Goal: Task Accomplishment & Management: Manage account settings

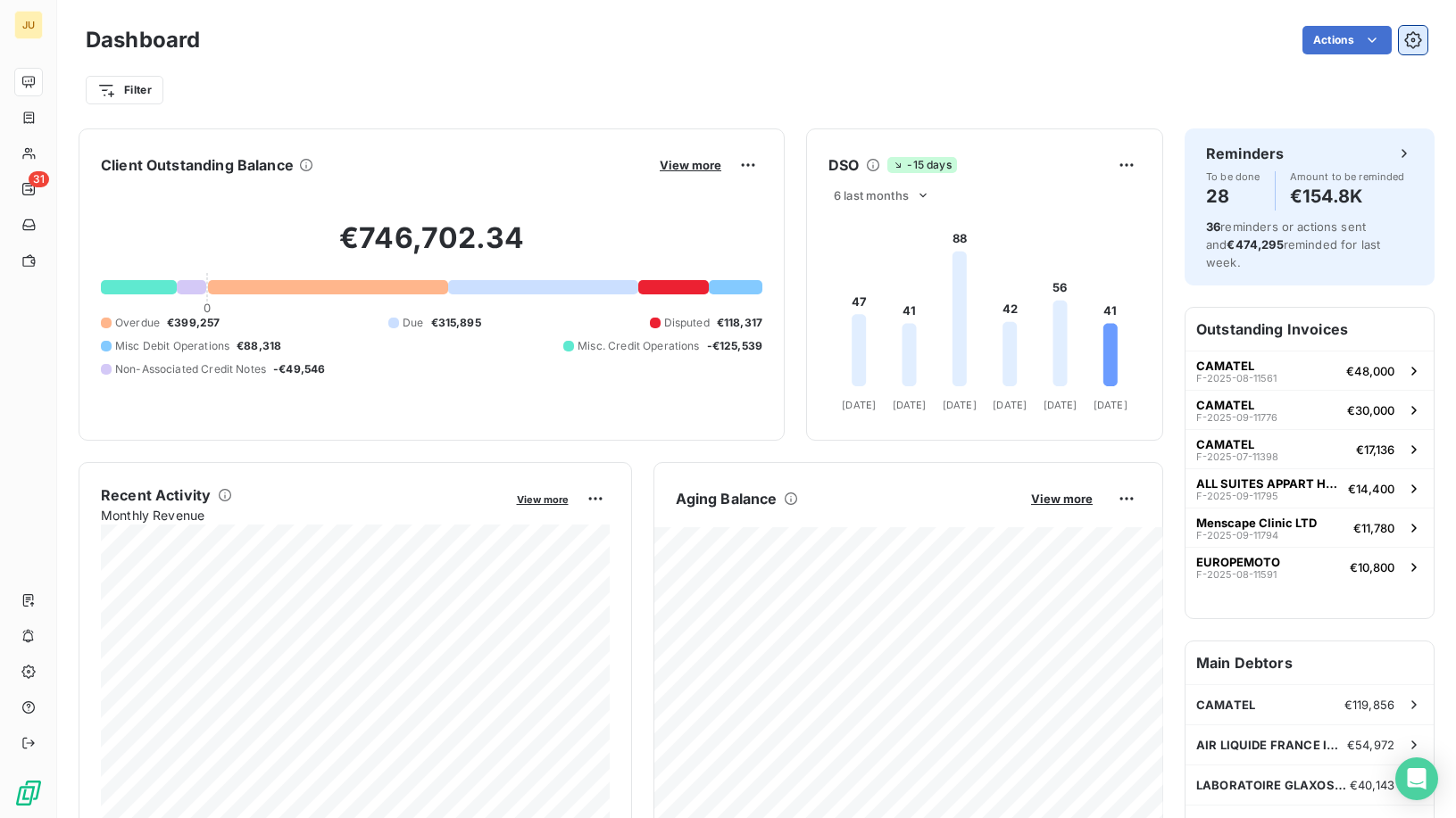
click at [1414, 37] on icon "button" at bounding box center [1413, 41] width 18 height 18
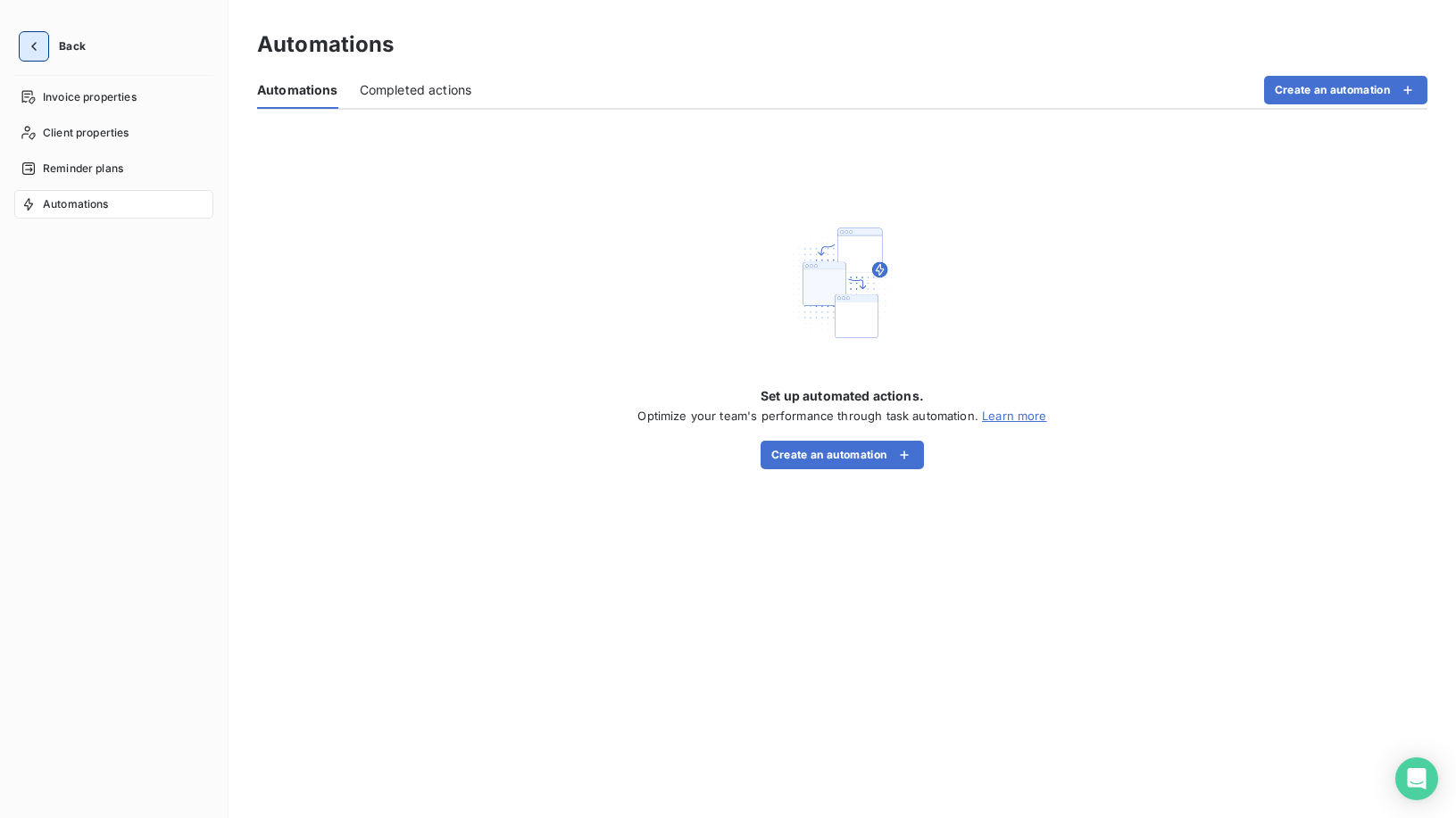
click at [33, 46] on icon "button" at bounding box center [34, 46] width 18 height 18
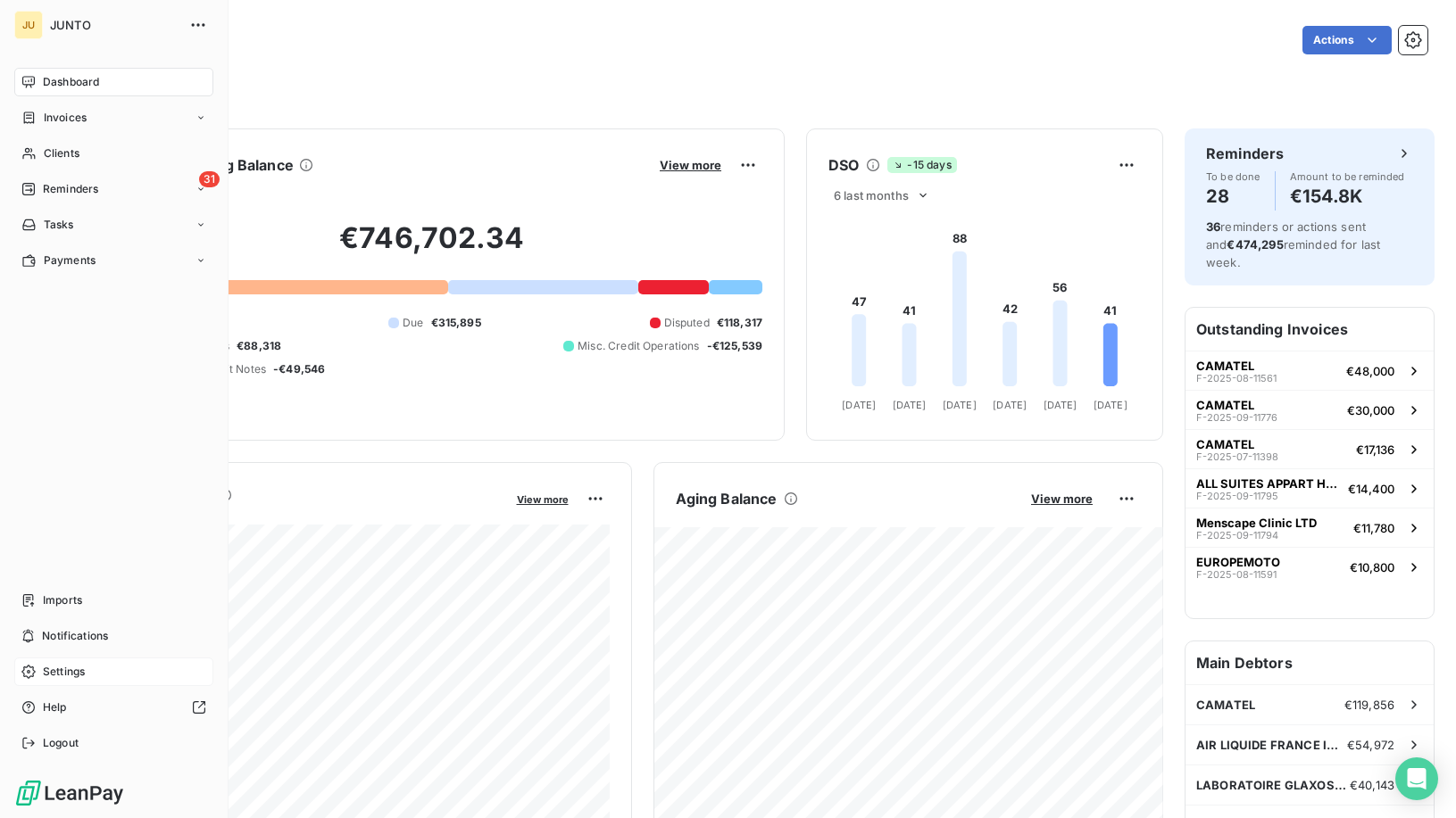
click at [75, 672] on span "Settings" at bounding box center [63, 672] width 42 height 16
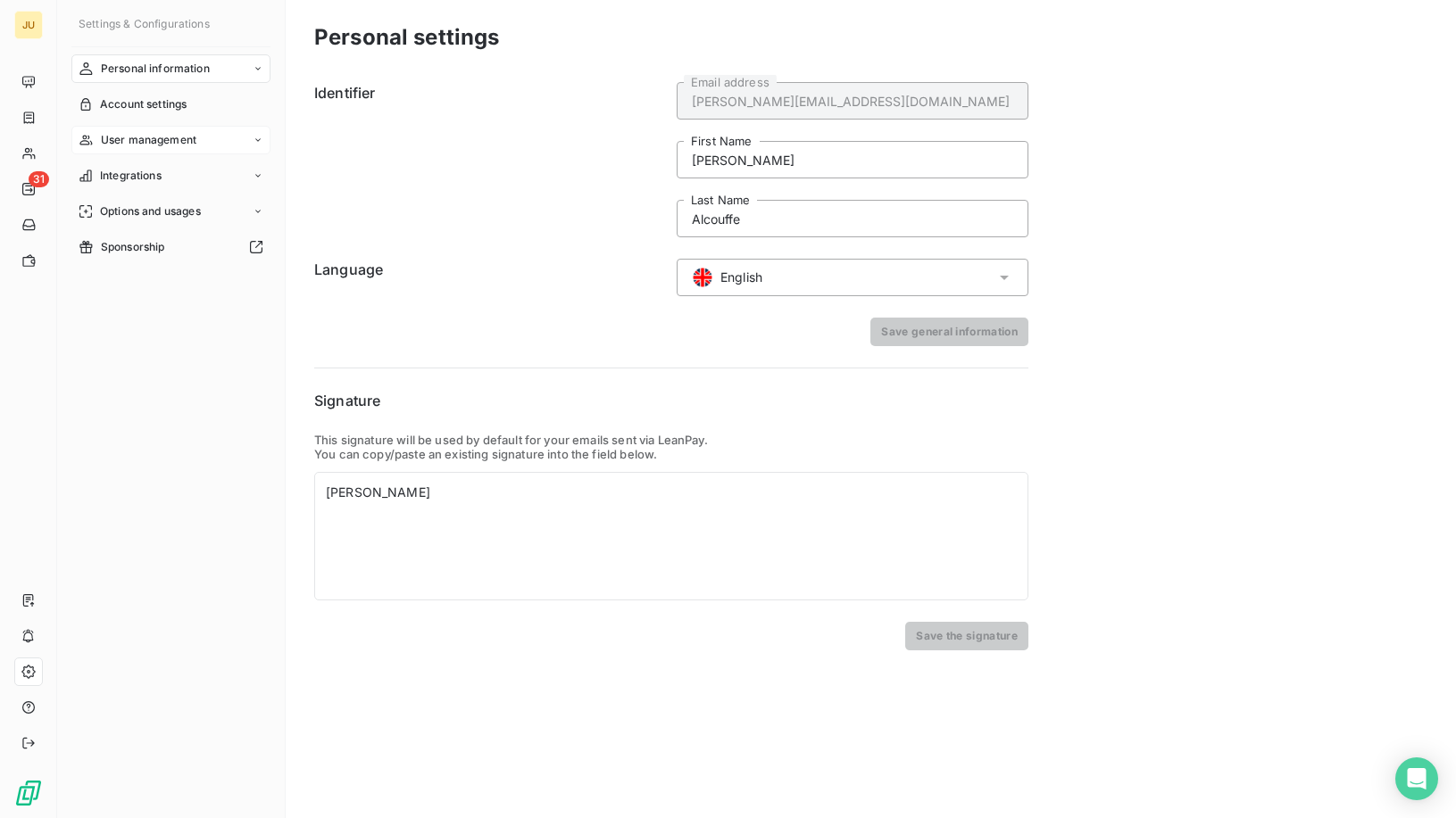
click at [184, 130] on div "User management" at bounding box center [171, 140] width 199 height 29
click at [151, 177] on span "List of users" at bounding box center [131, 176] width 62 height 16
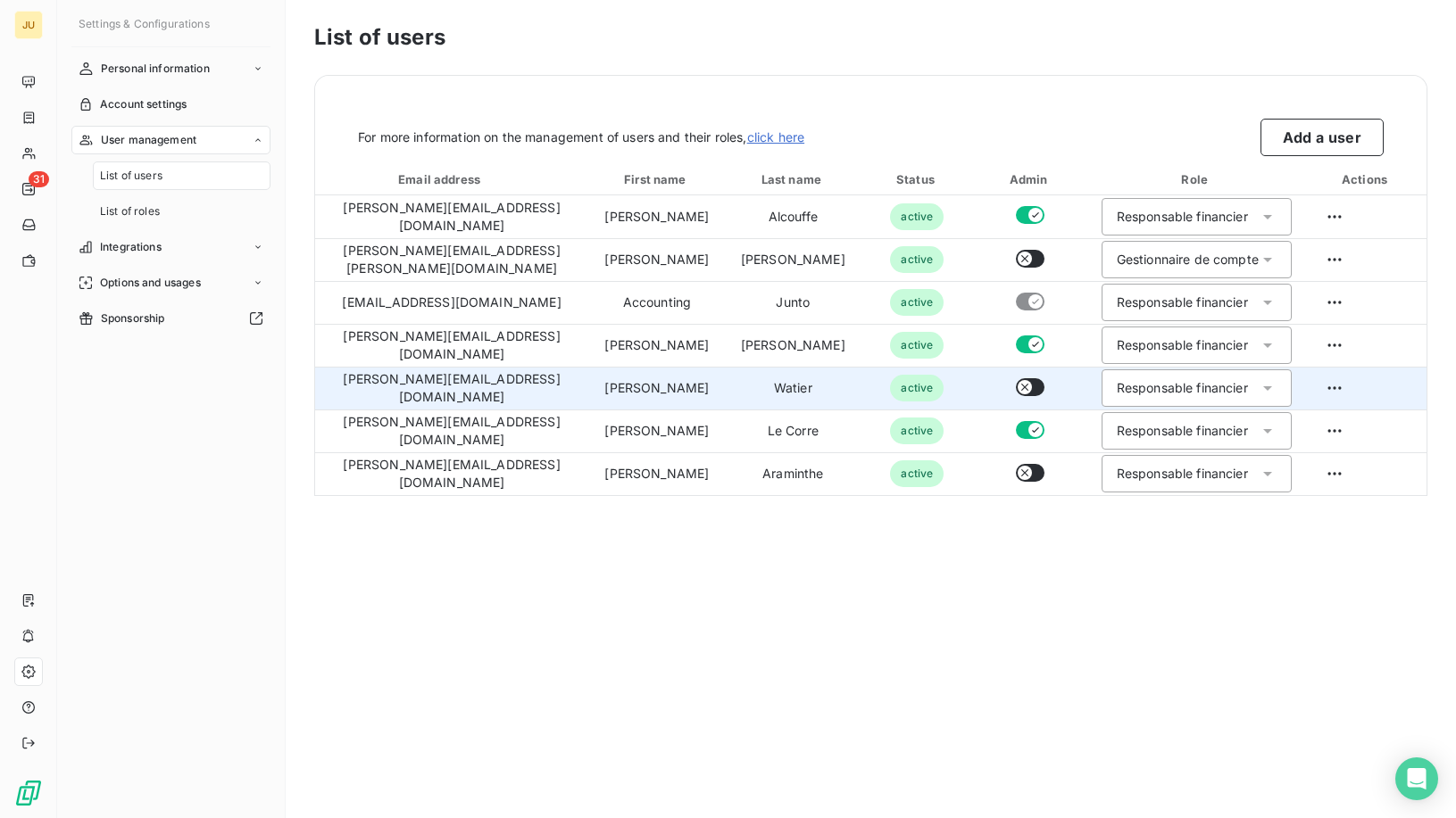
click at [1017, 386] on icon "button" at bounding box center [1025, 388] width 14 height 14
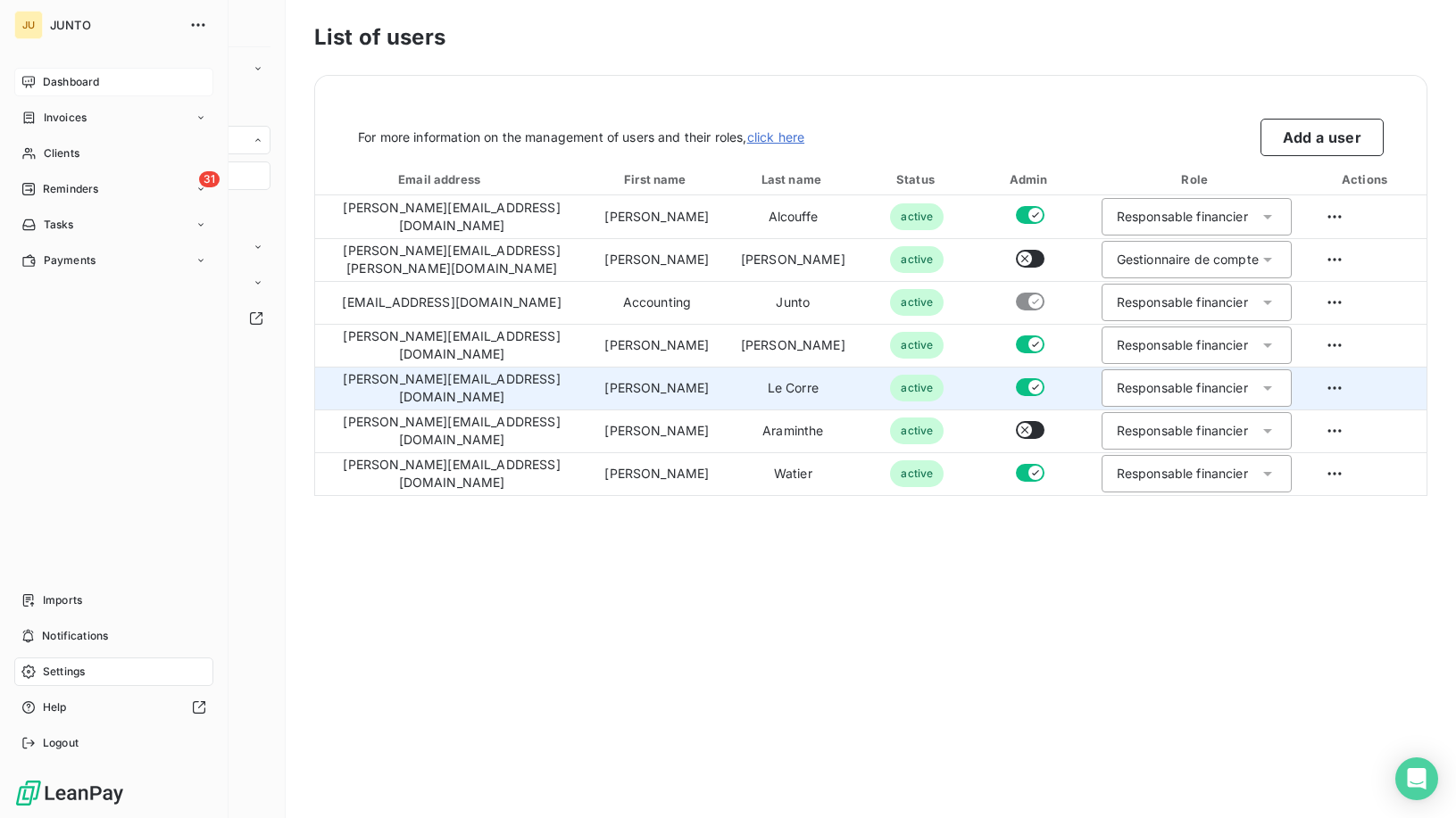
click at [58, 84] on span "Dashboard" at bounding box center [71, 82] width 56 height 16
